Goal: Task Accomplishment & Management: Use online tool/utility

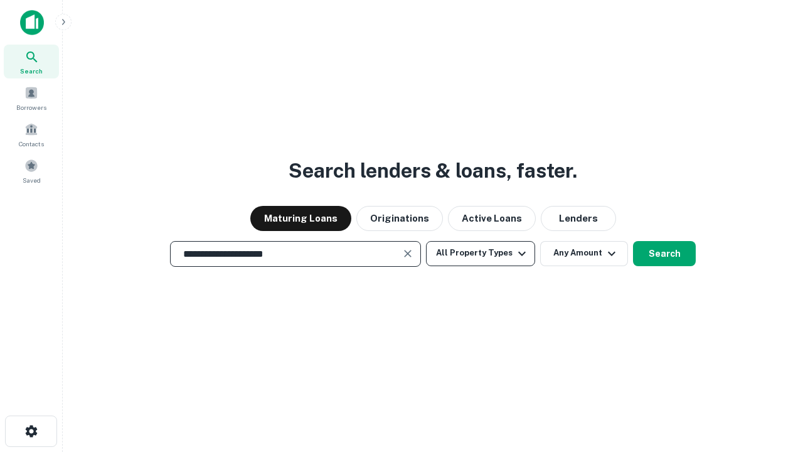
type input "**********"
click at [480, 253] on button "All Property Types" at bounding box center [480, 253] width 109 height 25
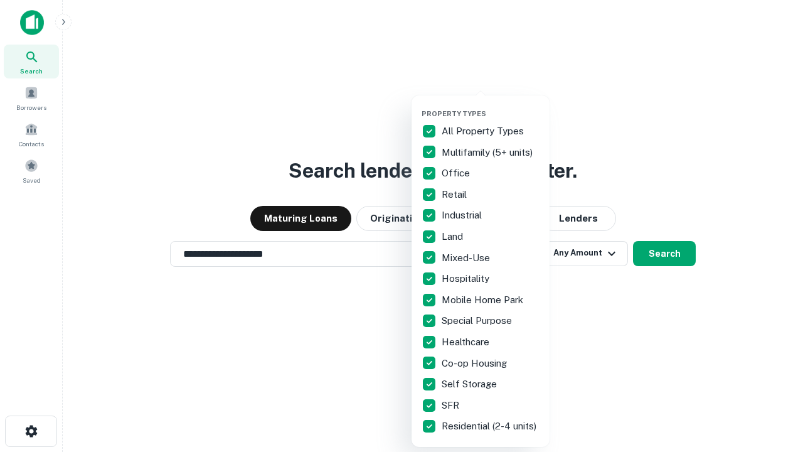
click at [490, 105] on button "button" at bounding box center [491, 105] width 138 height 1
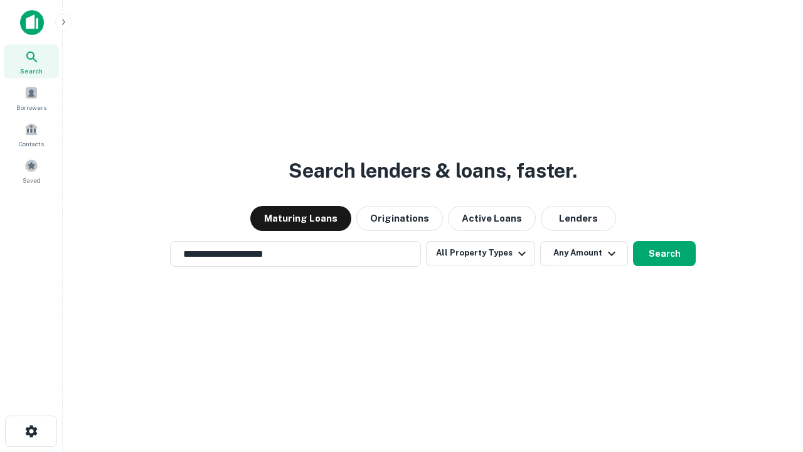
scroll to position [19, 0]
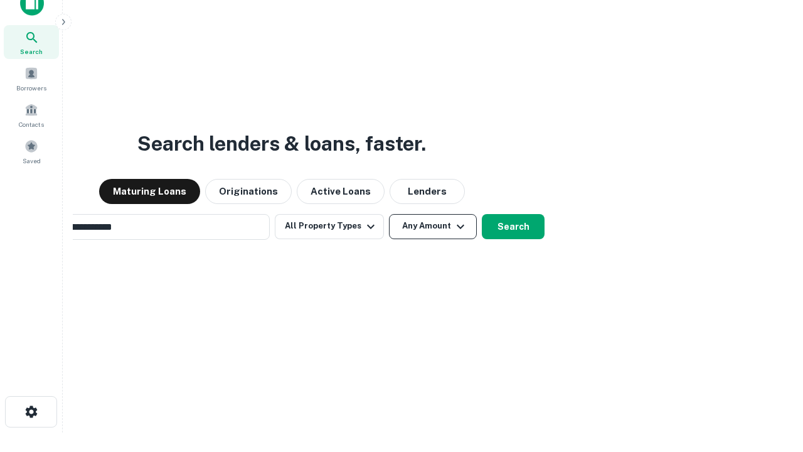
click at [389, 214] on button "Any Amount" at bounding box center [433, 226] width 88 height 25
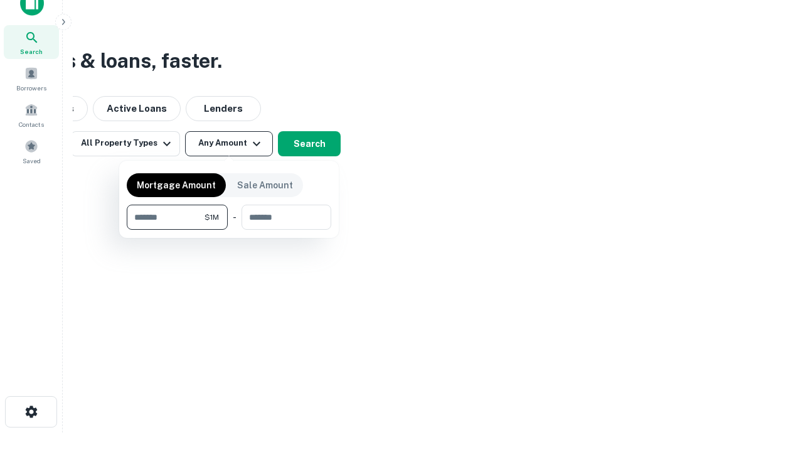
scroll to position [20, 0]
type input "*******"
click at [229, 230] on button "button" at bounding box center [229, 230] width 204 height 1
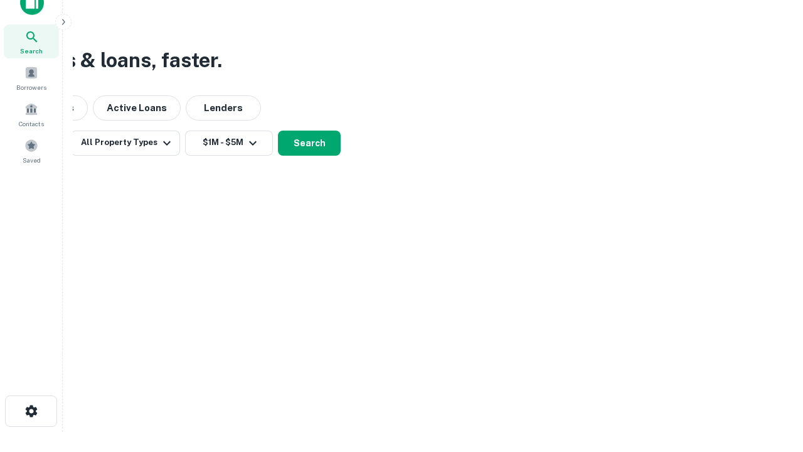
scroll to position [19, 0]
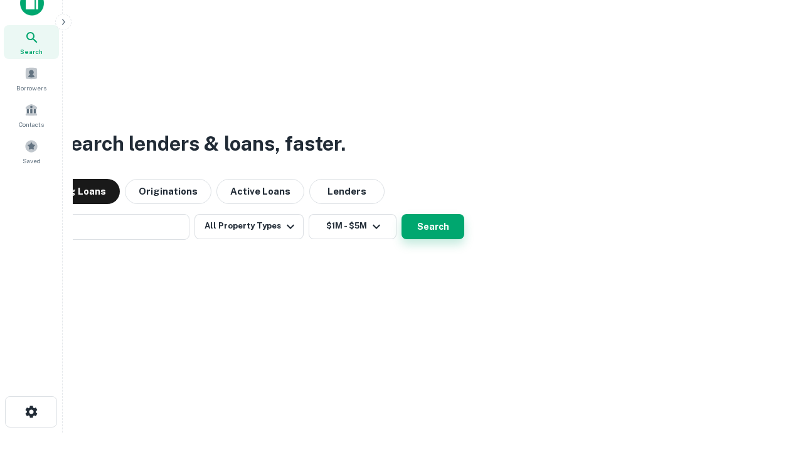
click at [401, 214] on button "Search" at bounding box center [432, 226] width 63 height 25
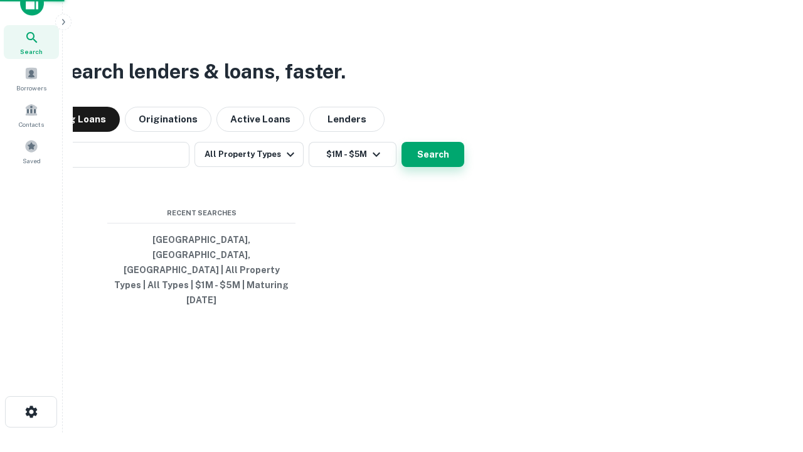
scroll to position [20, 0]
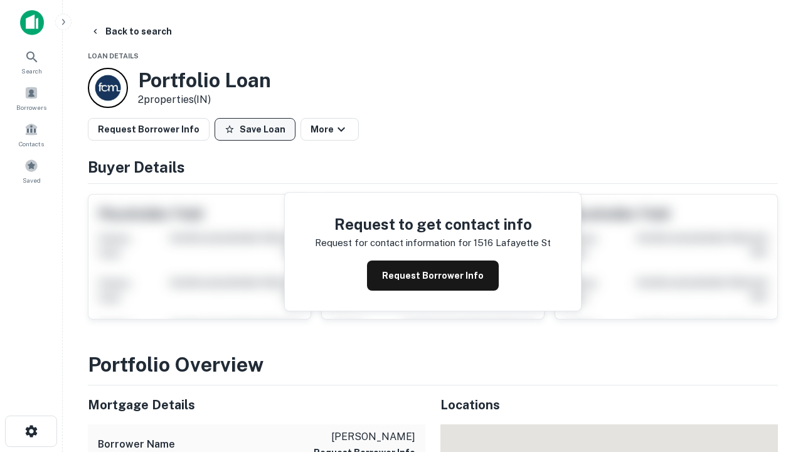
click at [255, 129] on button "Save Loan" at bounding box center [255, 129] width 81 height 23
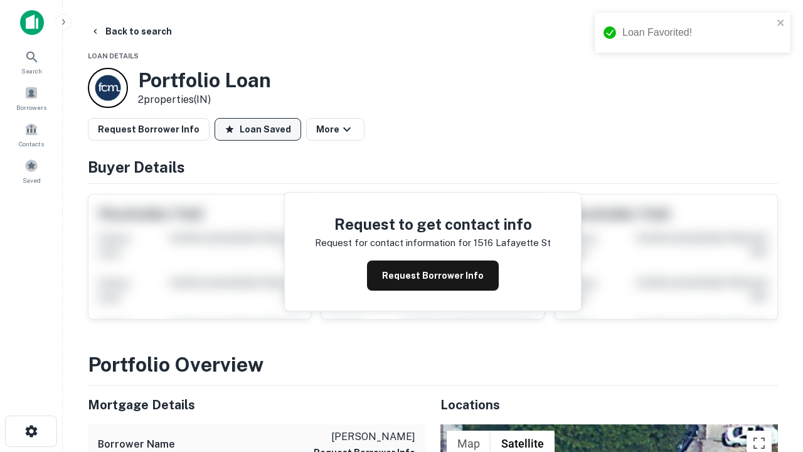
click at [258, 129] on button "Loan Saved" at bounding box center [258, 129] width 87 height 23
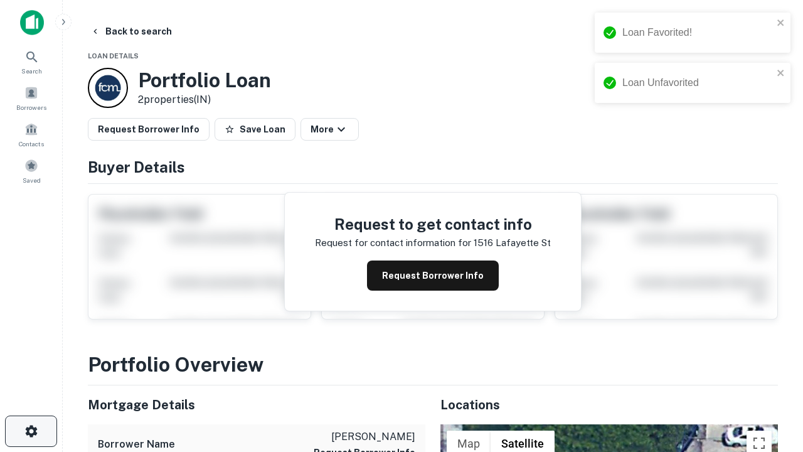
click at [31, 431] on icon "button" at bounding box center [31, 430] width 15 height 15
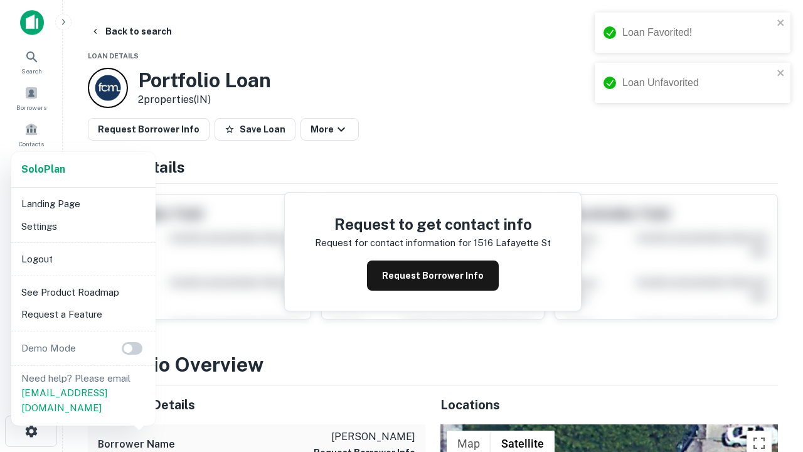
click at [83, 258] on li "Logout" at bounding box center [83, 259] width 134 height 23
